Goal: Communication & Community: Answer question/provide support

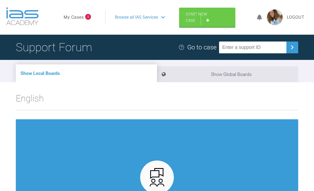
click at [89, 18] on span "8" at bounding box center [88, 17] width 6 height 6
click at [79, 14] on link "My Cases" at bounding box center [74, 17] width 20 height 7
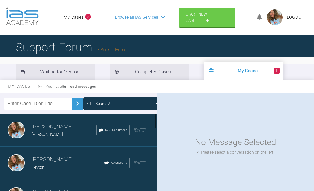
click at [143, 134] on div "[PERSON_NAME] [PERSON_NAME] b IAS Fixed Braces [DATE]" at bounding box center [78, 130] width 157 height 33
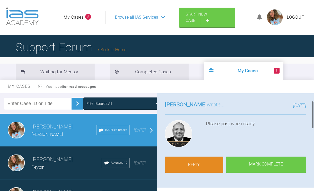
scroll to position [34, 0]
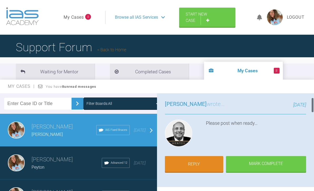
click at [200, 166] on link "Reply" at bounding box center [194, 164] width 58 height 16
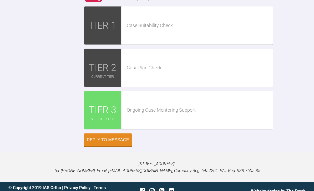
scroll to position [1151, 0]
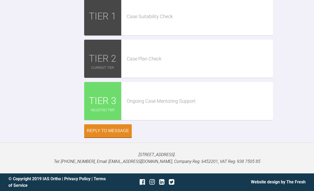
type input "C:\fakepath\IMG_3989.png"
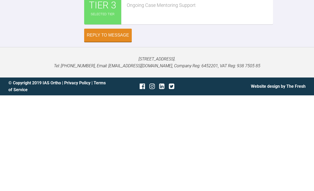
scroll to position [1381, 0]
type textarea "Hey pinks tracing down Thrown me a bit as he stands and naturally protrudes his…"
click at [120, 129] on div "Reply to Message" at bounding box center [108, 131] width 42 height 5
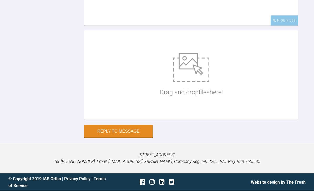
scroll to position [1210, 0]
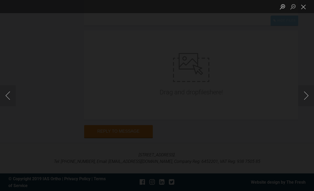
scroll to position [1227, 0]
